Goal: Check status: Check status

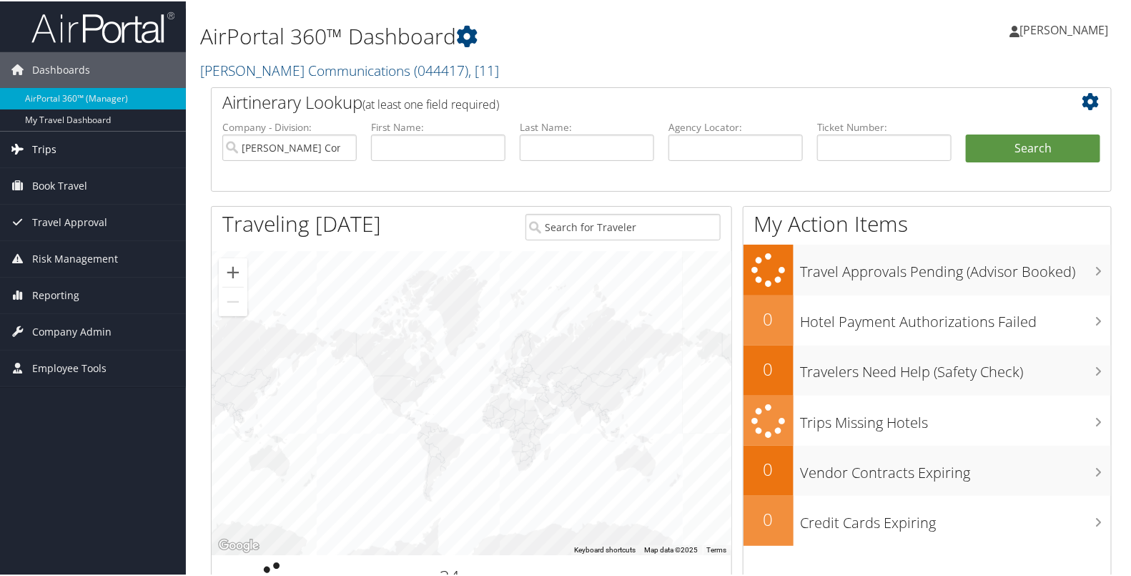
click at [83, 148] on link "Trips" at bounding box center [93, 148] width 186 height 36
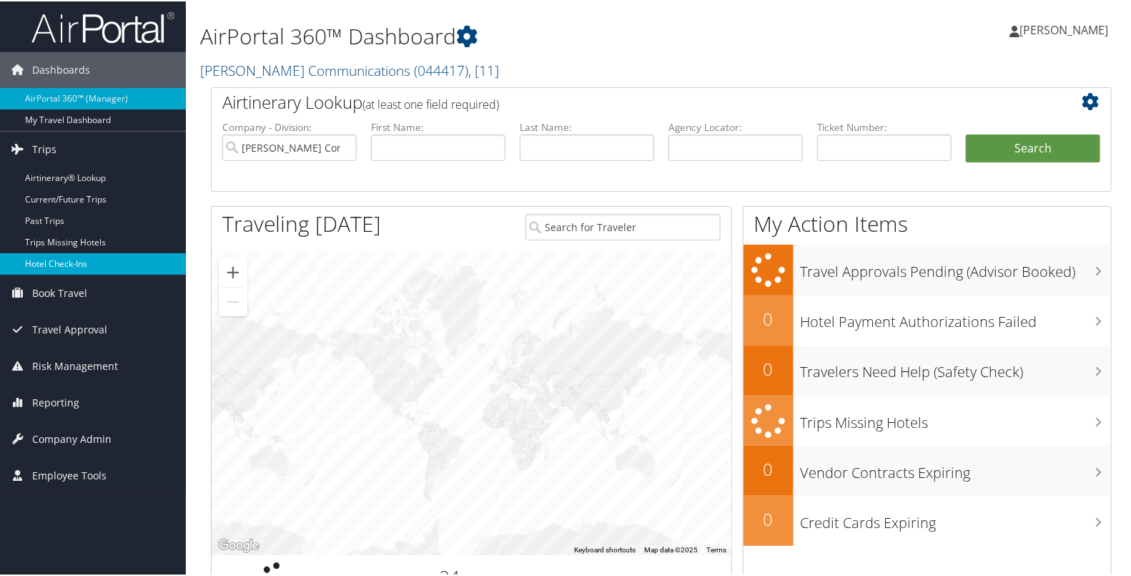
click at [61, 254] on link "Hotel Check-ins" at bounding box center [93, 262] width 186 height 21
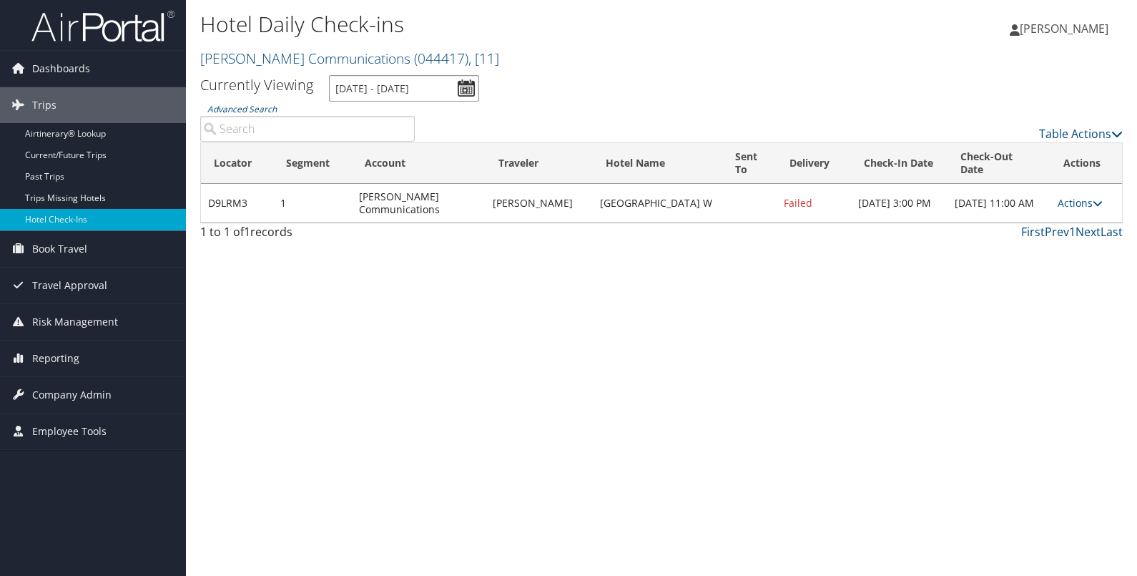
click at [463, 86] on input "[DATE] - [DATE]" at bounding box center [404, 88] width 150 height 26
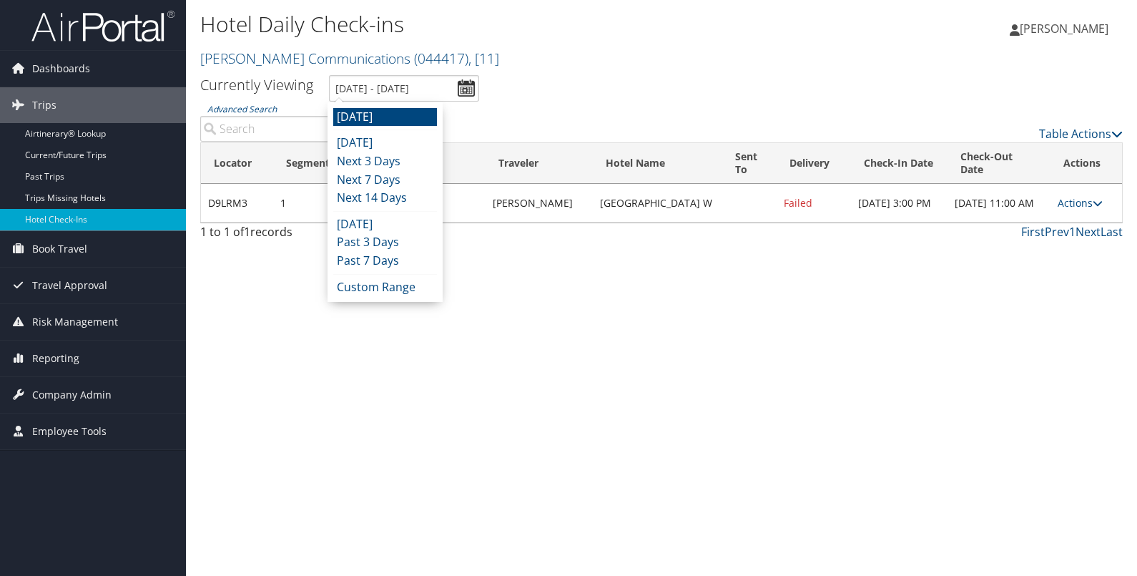
click at [362, 274] on ul "[DATE] [DATE] Next 3 Days Next 7 Days Next 14 Days [DATE] Past 3 Days Past 7 Da…" at bounding box center [385, 202] width 104 height 188
click at [354, 297] on div "[DATE] [DATE] Next 3 Days Next 7 Days Next 14 Days [DATE] Past 3 Days Past 7 Da…" at bounding box center [385, 202] width 115 height 200
click at [355, 290] on li "Custom Range" at bounding box center [385, 287] width 104 height 19
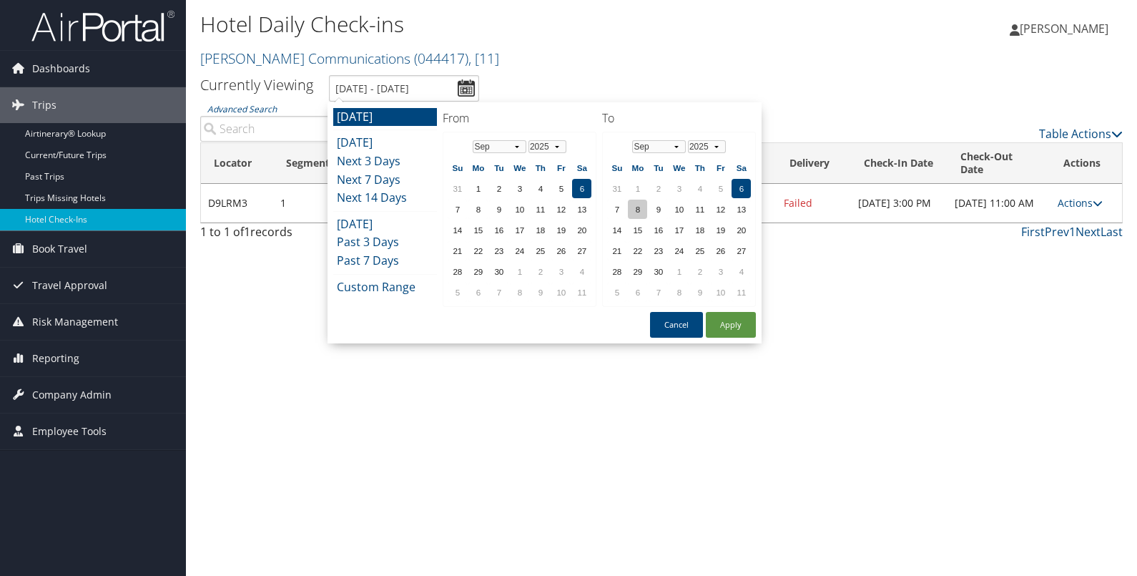
click at [637, 211] on td "8" at bounding box center [637, 209] width 19 height 19
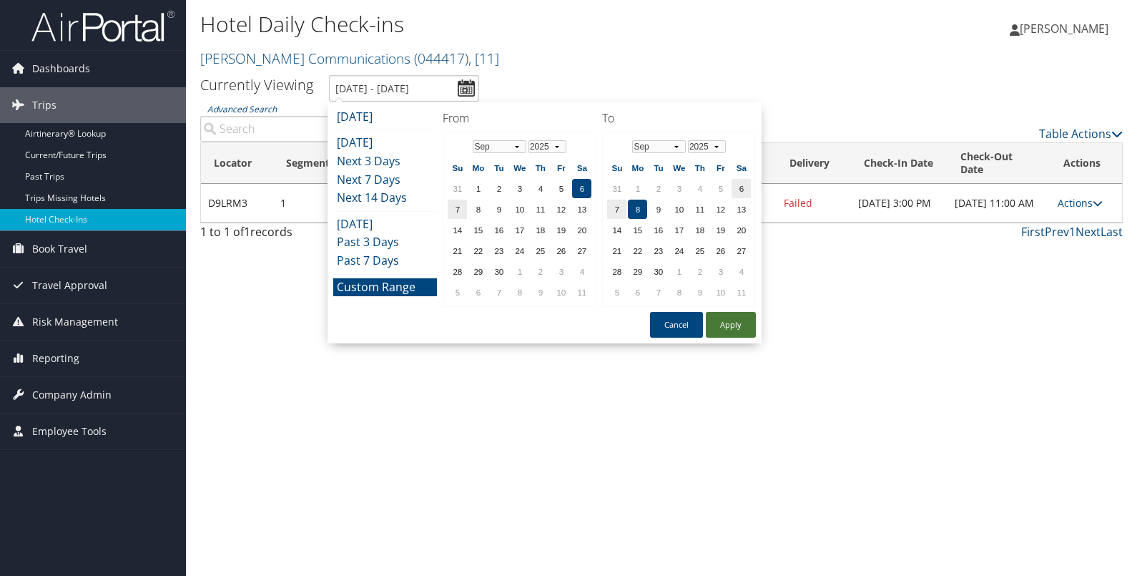
click at [726, 328] on button "Apply" at bounding box center [731, 325] width 50 height 26
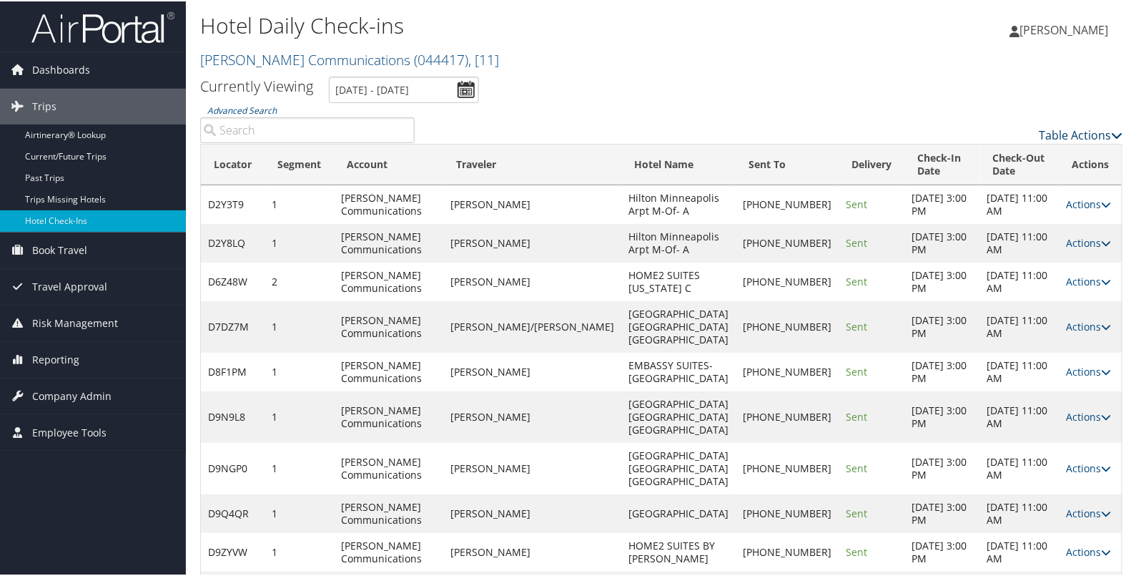
click at [1071, 127] on link "Table Actions" at bounding box center [1081, 134] width 84 height 16
click at [1003, 200] on link "Page Length" at bounding box center [1023, 204] width 188 height 24
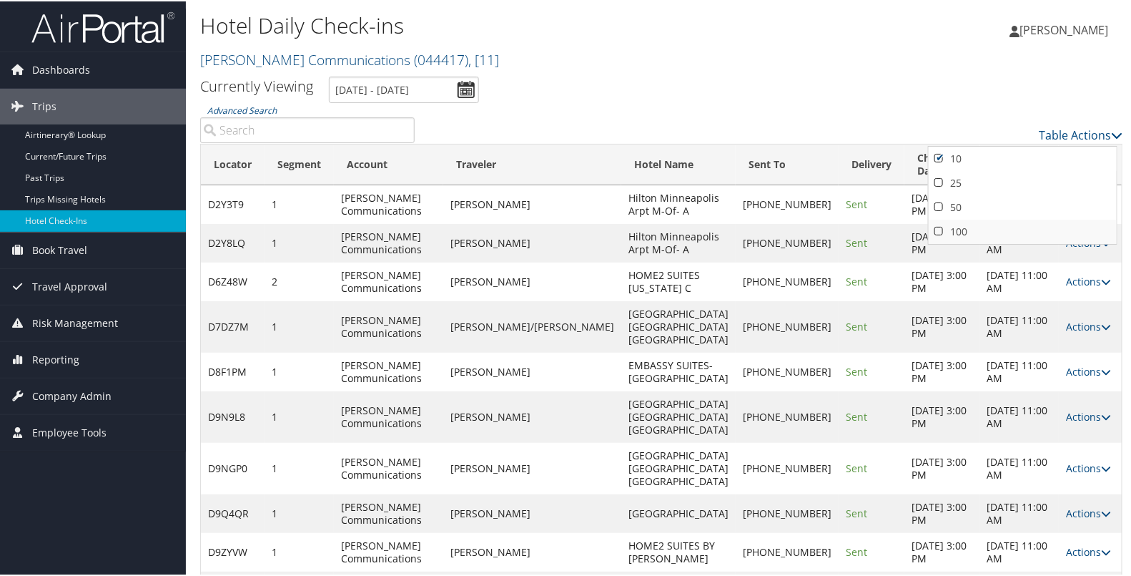
click at [985, 228] on link "100" at bounding box center [1023, 230] width 188 height 24
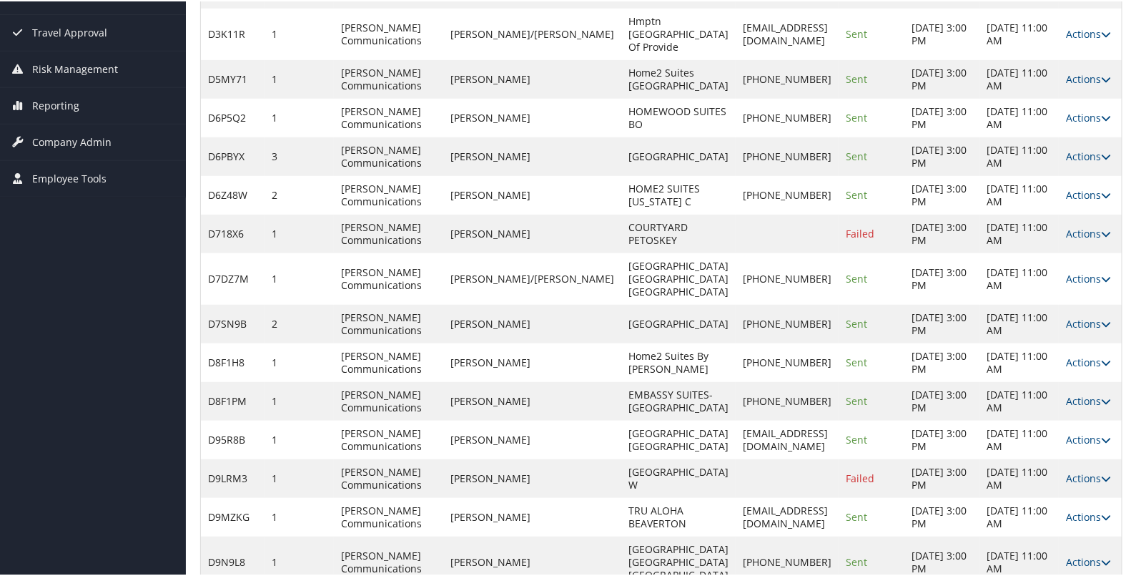
scroll to position [256, 0]
drag, startPoint x: 513, startPoint y: 274, endPoint x: 450, endPoint y: 265, distance: 63.5
click at [450, 250] on td "[PERSON_NAME]" at bounding box center [532, 230] width 178 height 39
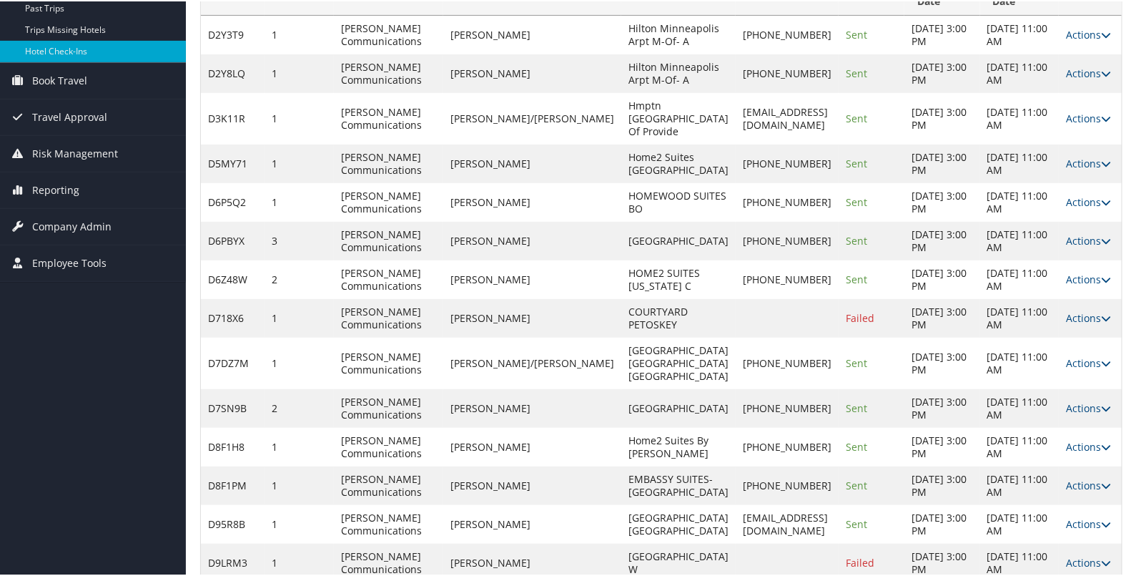
scroll to position [0, 0]
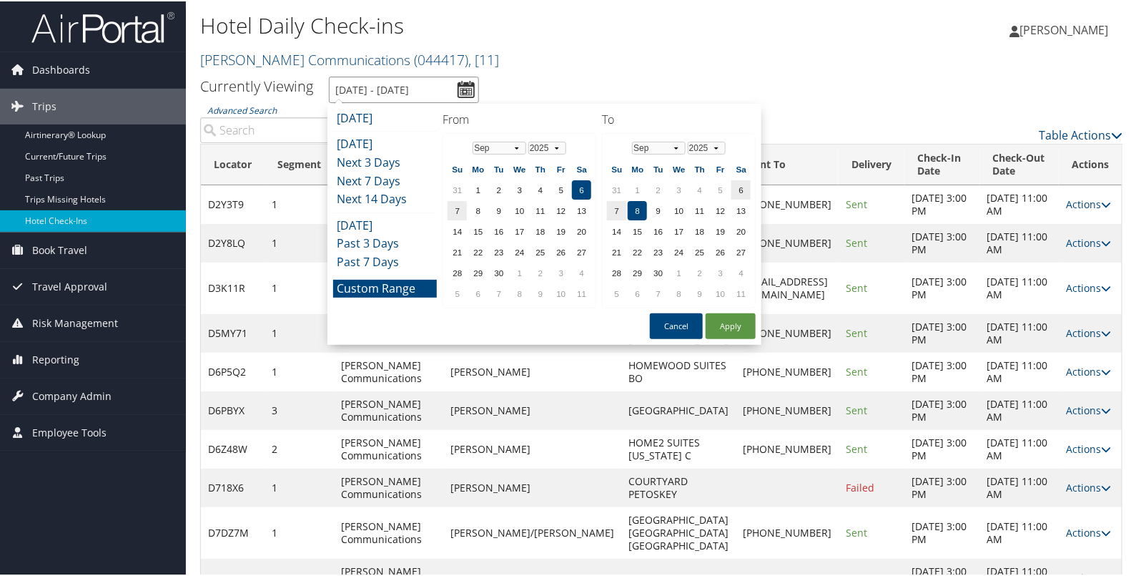
click at [461, 82] on input "[DATE] - [DATE]" at bounding box center [404, 88] width 150 height 26
click at [733, 182] on td "6" at bounding box center [741, 188] width 19 height 19
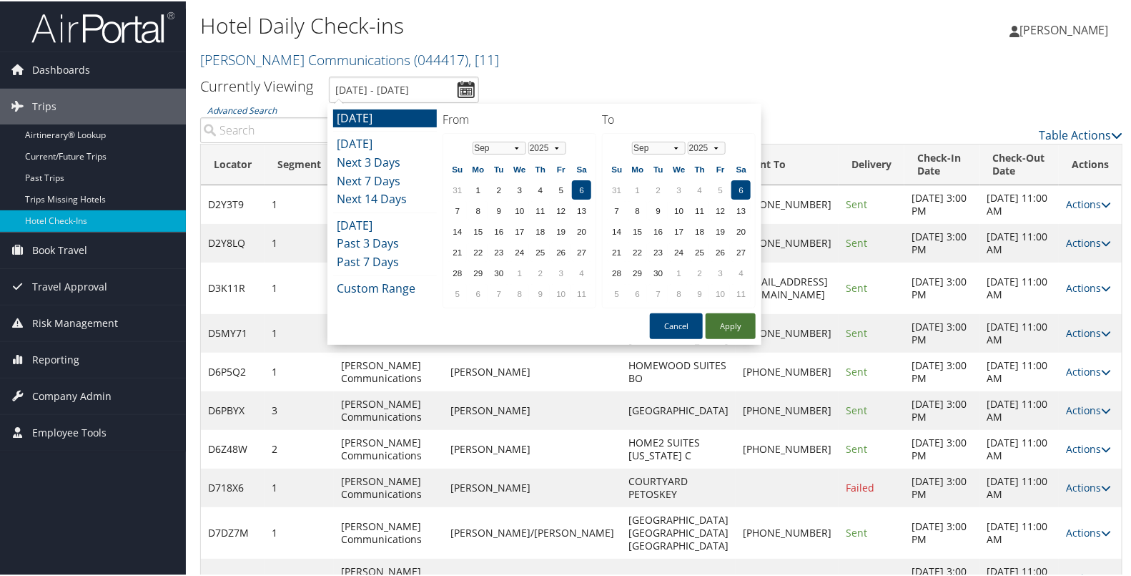
click at [722, 323] on button "Apply" at bounding box center [731, 325] width 50 height 26
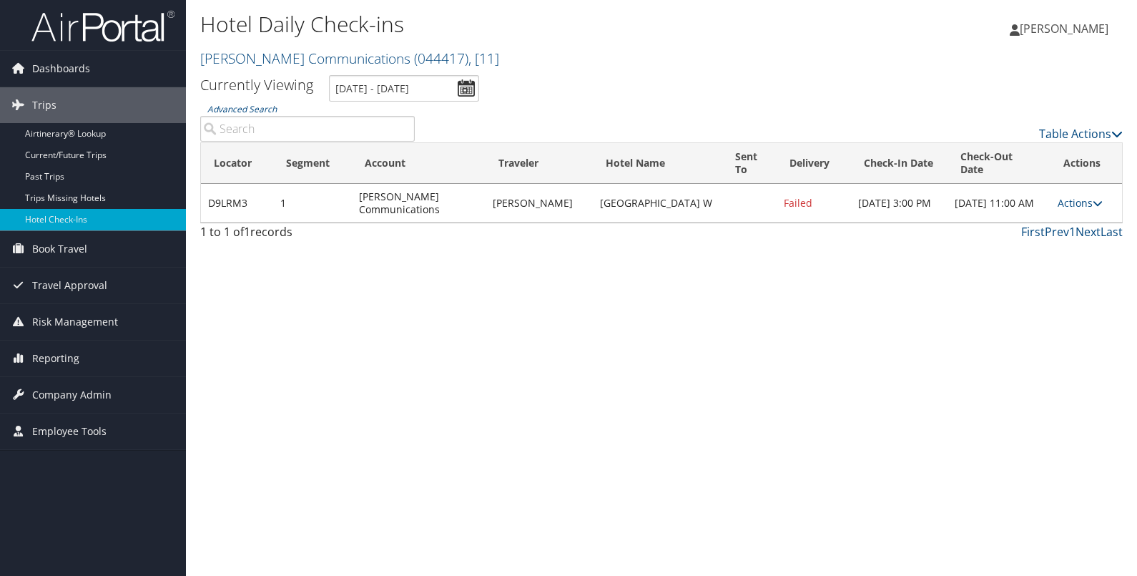
drag, startPoint x: 536, startPoint y: 211, endPoint x: 504, endPoint y: 197, distance: 34.6
click at [504, 197] on td "[PERSON_NAME]" at bounding box center [539, 203] width 107 height 39
copy td "[PERSON_NAME]"
drag, startPoint x: 603, startPoint y: 210, endPoint x: 586, endPoint y: 197, distance: 21.3
click at [593, 197] on td "[GEOGRAPHIC_DATA] W" at bounding box center [657, 203] width 129 height 39
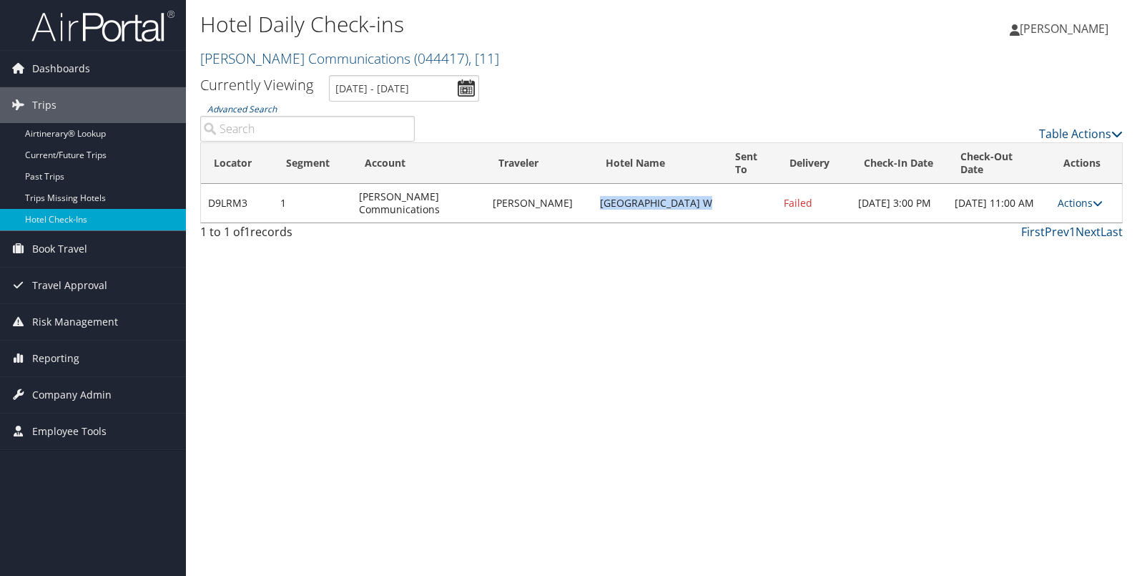
copy td "[GEOGRAPHIC_DATA] W"
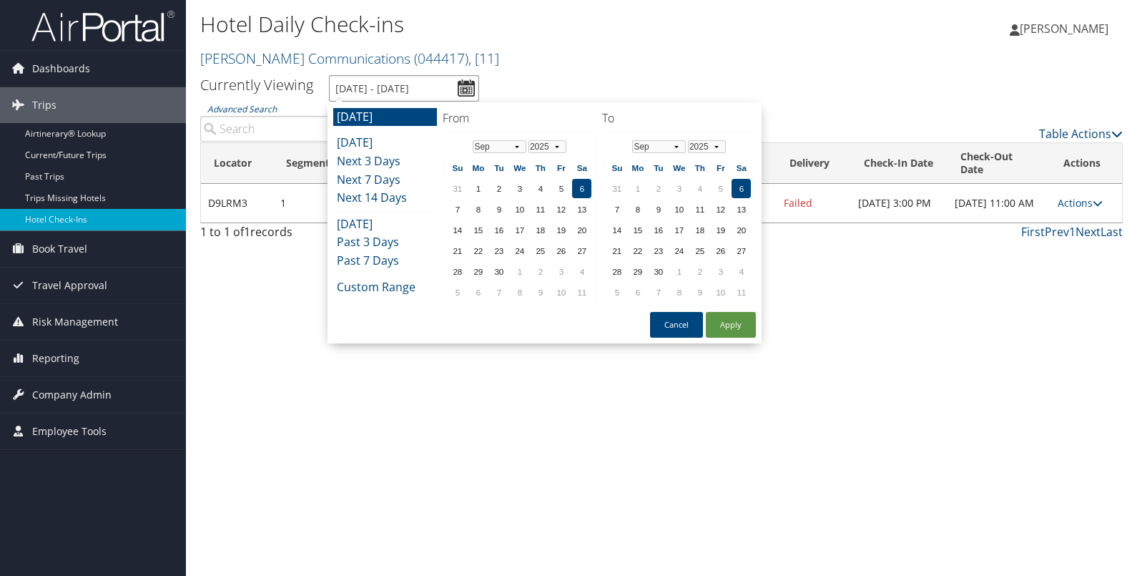
click at [468, 91] on input "[DATE] - [DATE]" at bounding box center [404, 88] width 150 height 26
click at [457, 210] on td "7" at bounding box center [457, 209] width 19 height 19
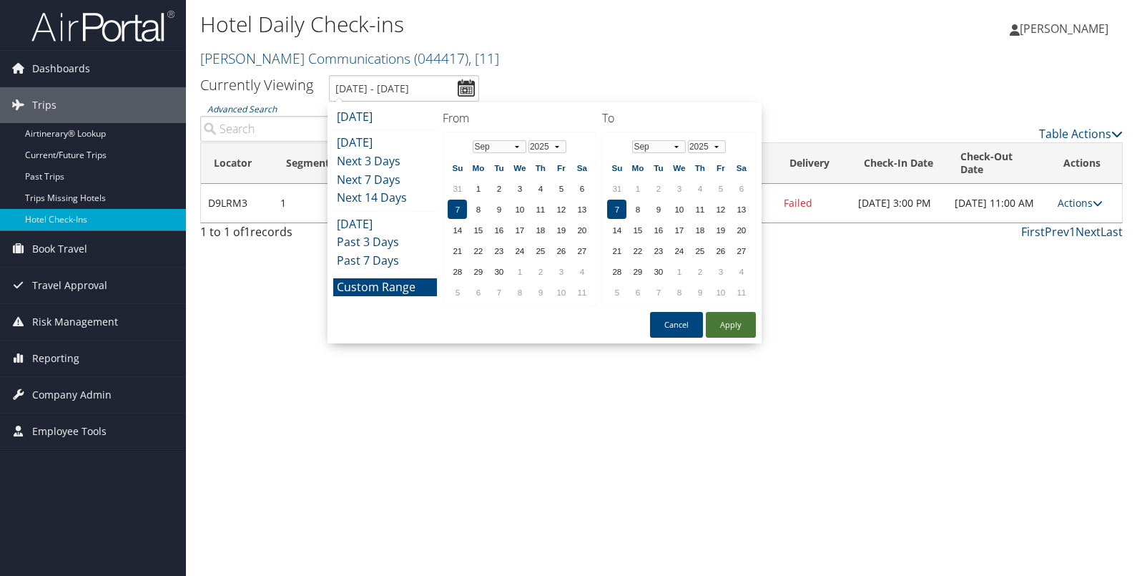
click at [727, 321] on button "Apply" at bounding box center [731, 325] width 50 height 26
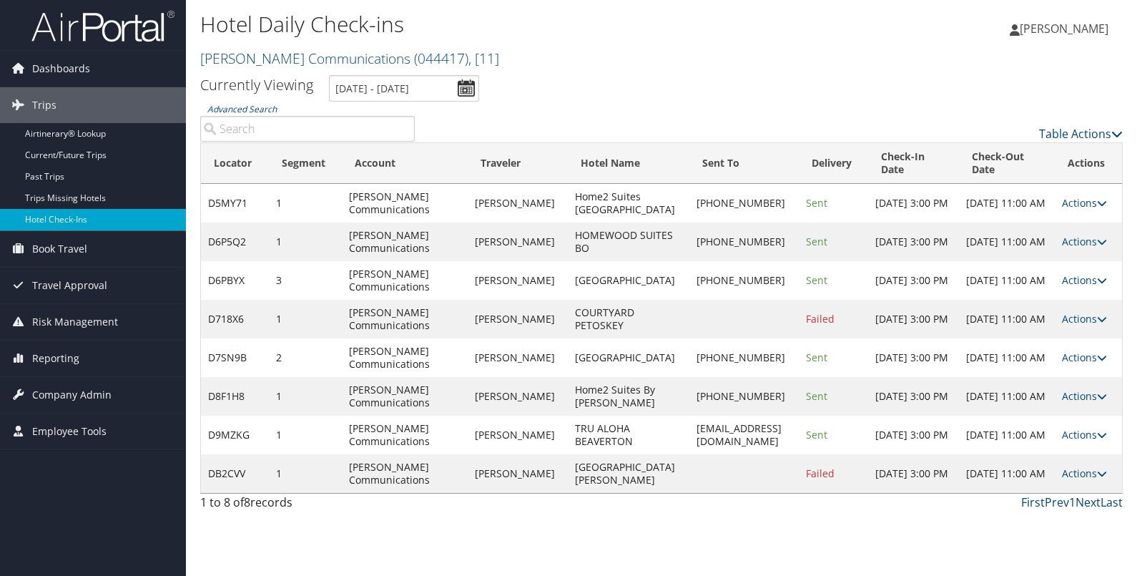
drag, startPoint x: 526, startPoint y: 326, endPoint x: 462, endPoint y: 313, distance: 65.8
click at [468, 313] on td "[PERSON_NAME]" at bounding box center [518, 319] width 100 height 39
copy td "[PERSON_NAME]"
drag, startPoint x: 615, startPoint y: 320, endPoint x: 566, endPoint y: 314, distance: 49.1
click at [568, 314] on td "COURTYARD PETOSKEY" at bounding box center [629, 319] width 122 height 39
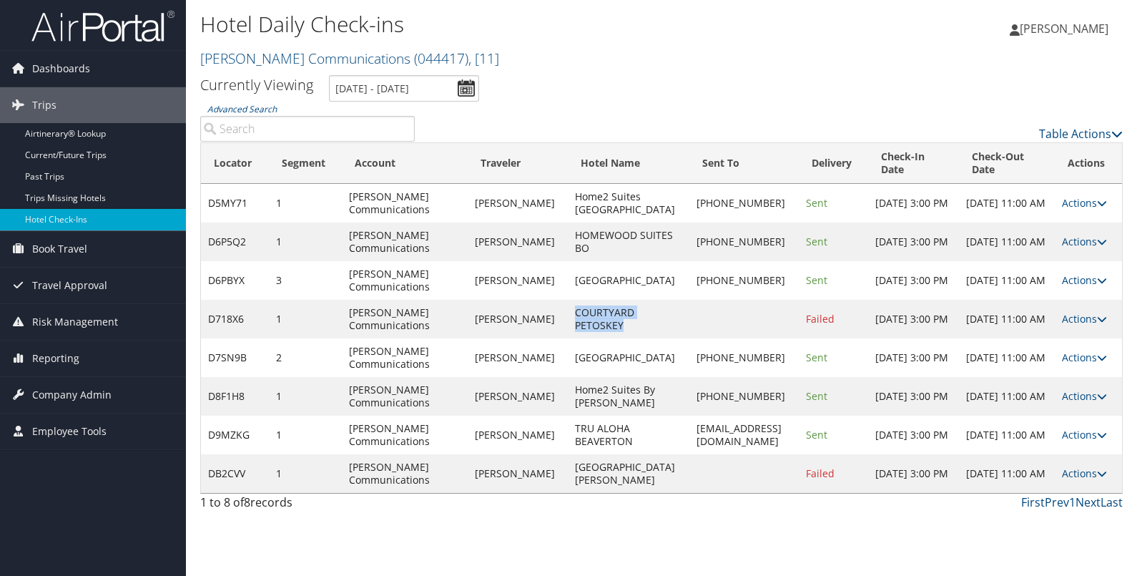
copy td "COURTYARD PETOSKEY"
drag, startPoint x: 546, startPoint y: 486, endPoint x: 468, endPoint y: 470, distance: 79.7
click at [468, 470] on td "[PERSON_NAME]" at bounding box center [518, 473] width 100 height 39
copy td "[PERSON_NAME]"
drag, startPoint x: 639, startPoint y: 486, endPoint x: 565, endPoint y: 472, distance: 75.0
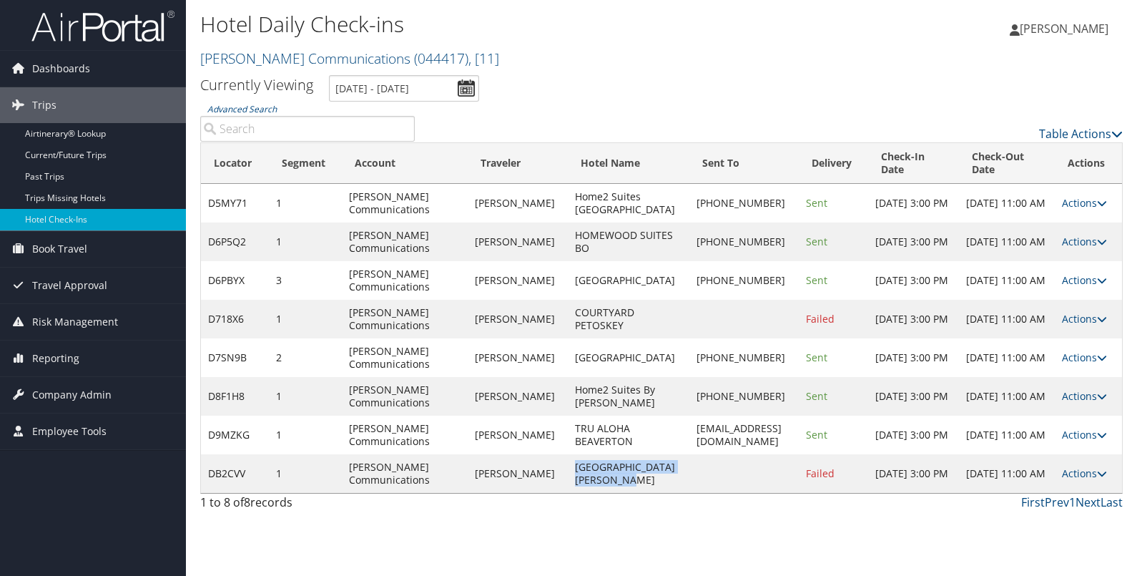
click at [568, 472] on td "[GEOGRAPHIC_DATA][PERSON_NAME]" at bounding box center [629, 473] width 122 height 39
copy td "[GEOGRAPHIC_DATA][PERSON_NAME]"
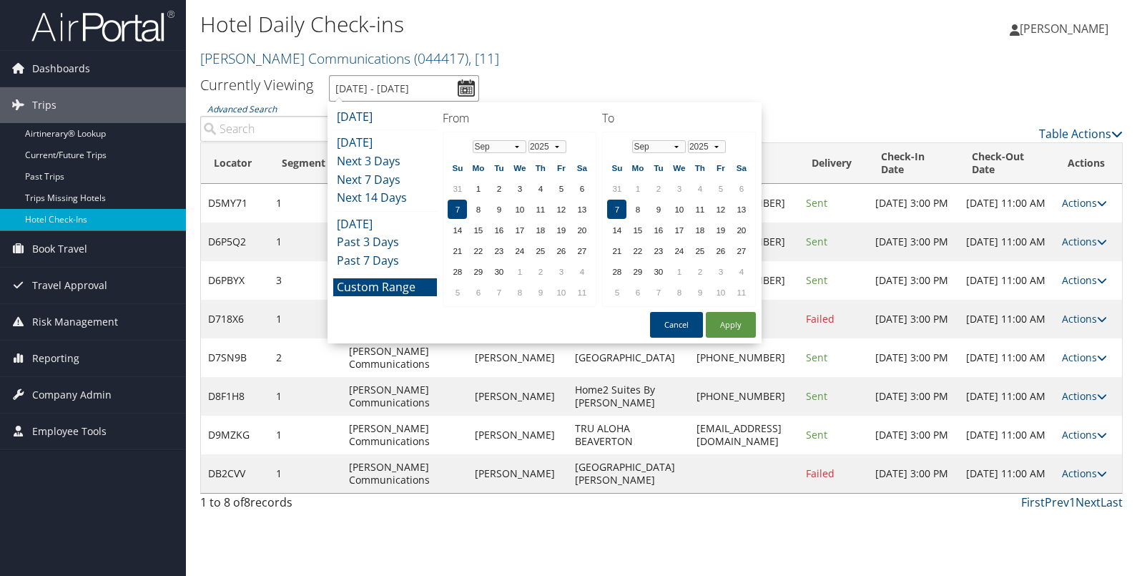
click at [465, 92] on input "[DATE] - [DATE]" at bounding box center [404, 88] width 150 height 26
click at [474, 211] on td "8" at bounding box center [477, 209] width 19 height 19
click at [727, 320] on button "Apply" at bounding box center [731, 325] width 50 height 26
type input "[DATE] - [DATE]"
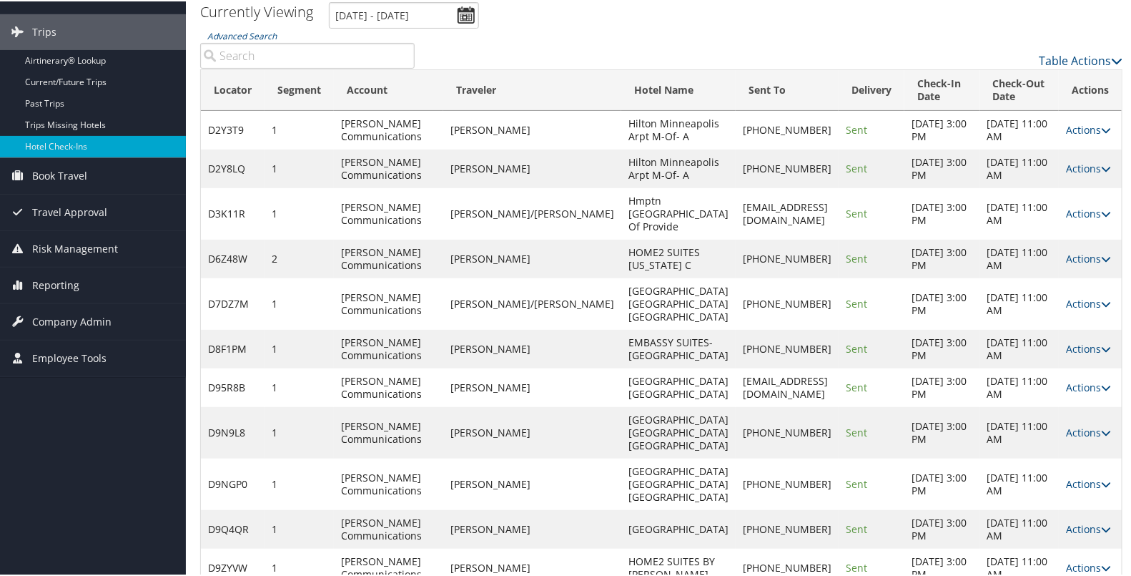
scroll to position [160, 0]
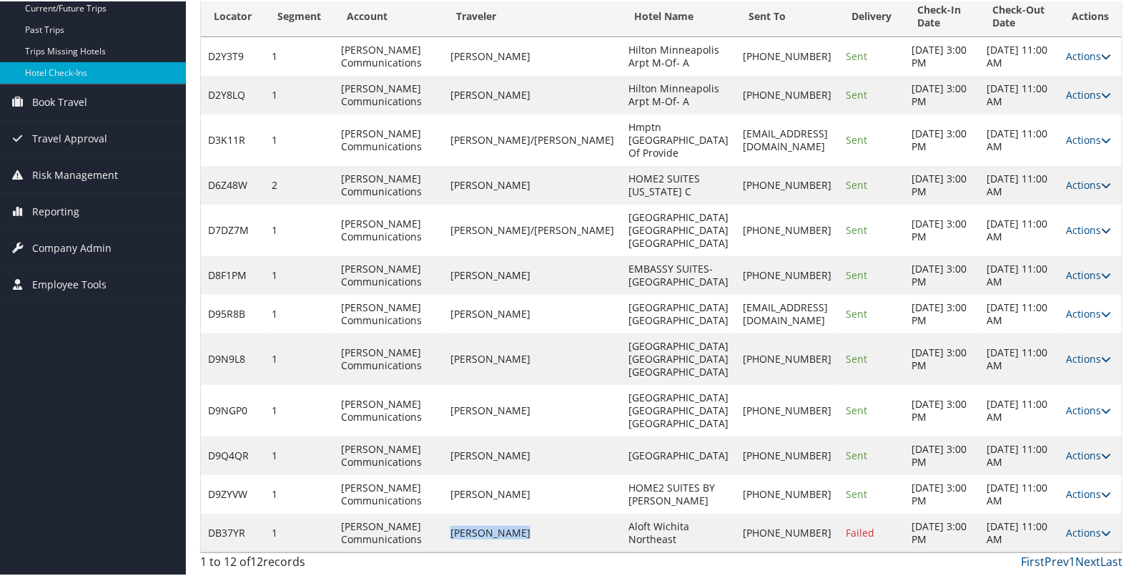
drag, startPoint x: 539, startPoint y: 533, endPoint x: 457, endPoint y: 538, distance: 81.7
click at [457, 538] on td "[PERSON_NAME]" at bounding box center [532, 531] width 178 height 39
copy td "[PERSON_NAME]"
drag, startPoint x: 605, startPoint y: 542, endPoint x: 554, endPoint y: 530, distance: 52.2
click at [622, 530] on td "Aloft Wichita Northeast" at bounding box center [679, 531] width 114 height 39
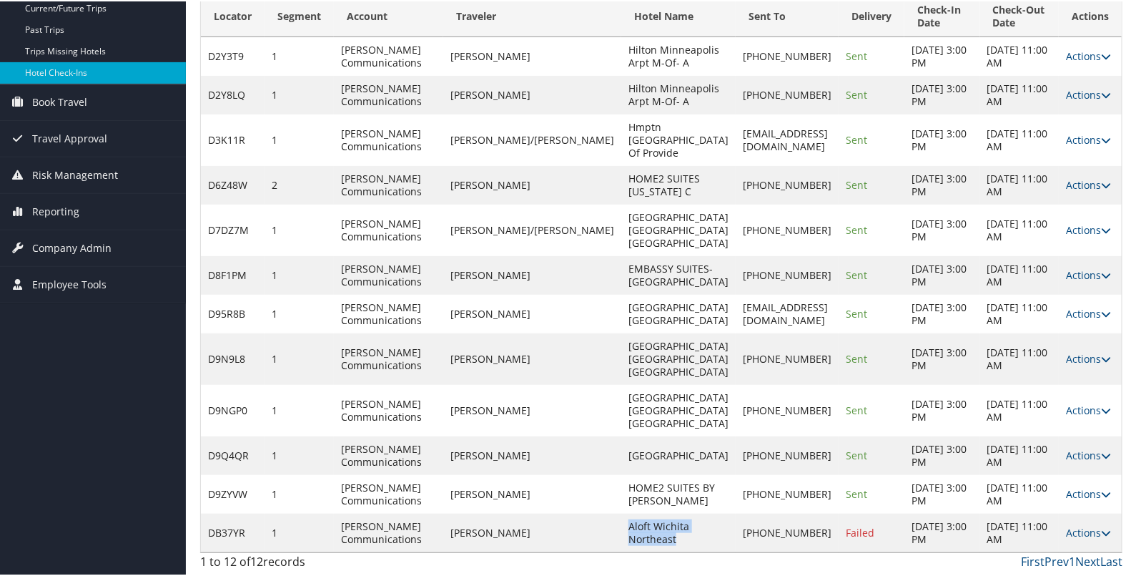
copy td "Aloft Wichita Northeast"
